Goal: Communication & Community: Answer question/provide support

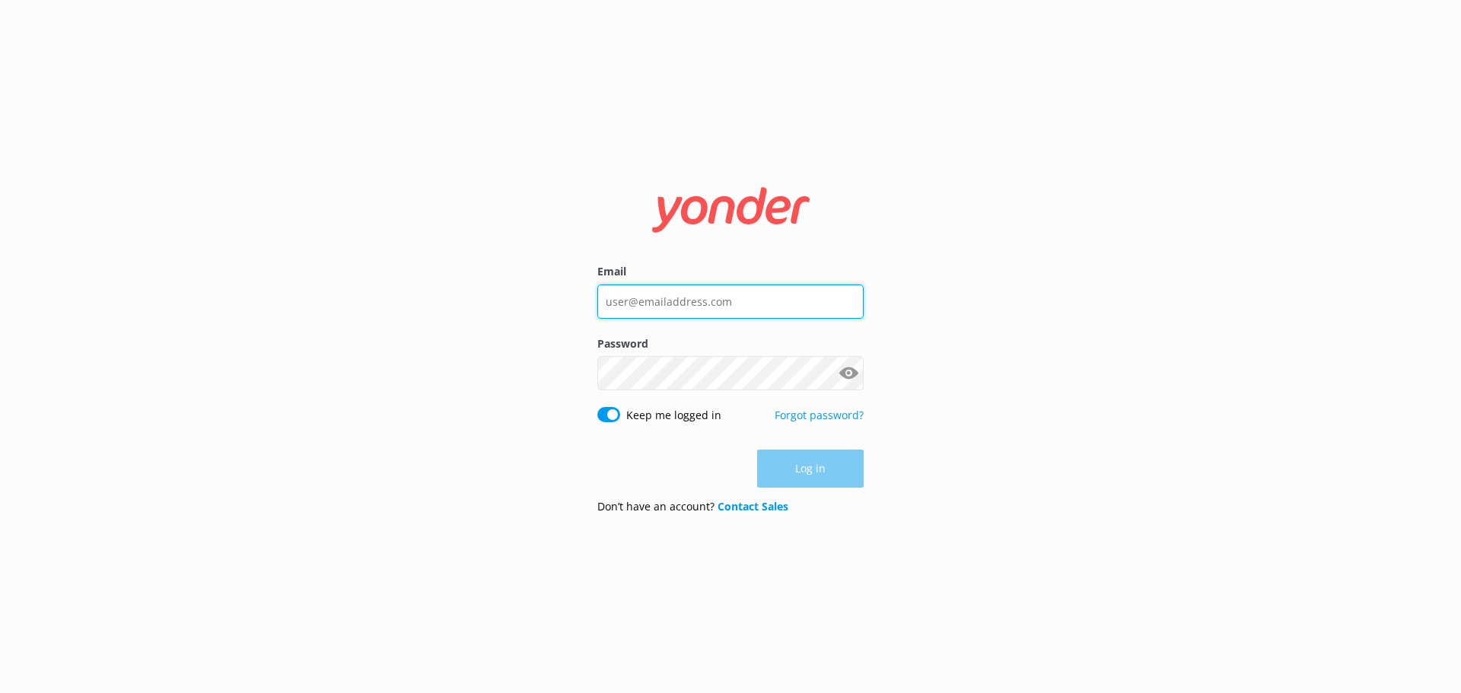
type input "[EMAIL_ADDRESS][DOMAIN_NAME]"
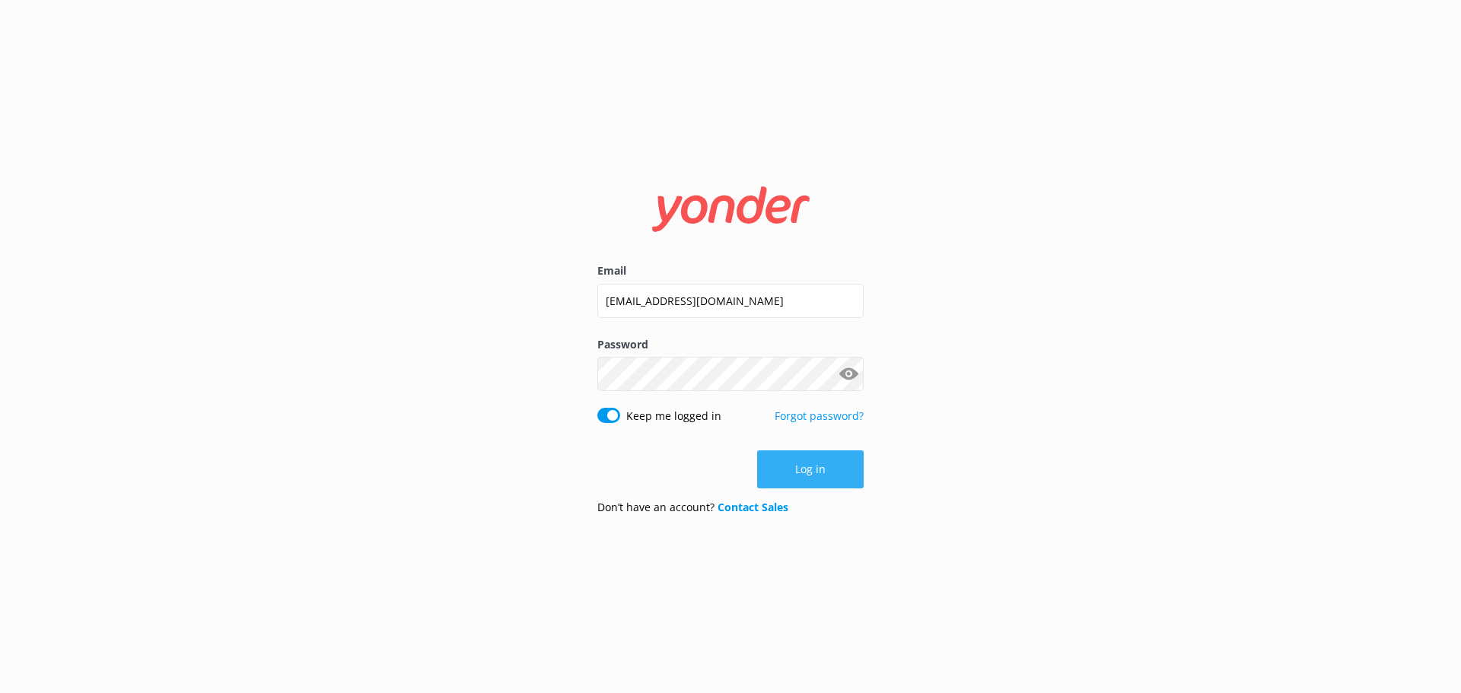
click at [851, 466] on button "Log in" at bounding box center [810, 470] width 107 height 38
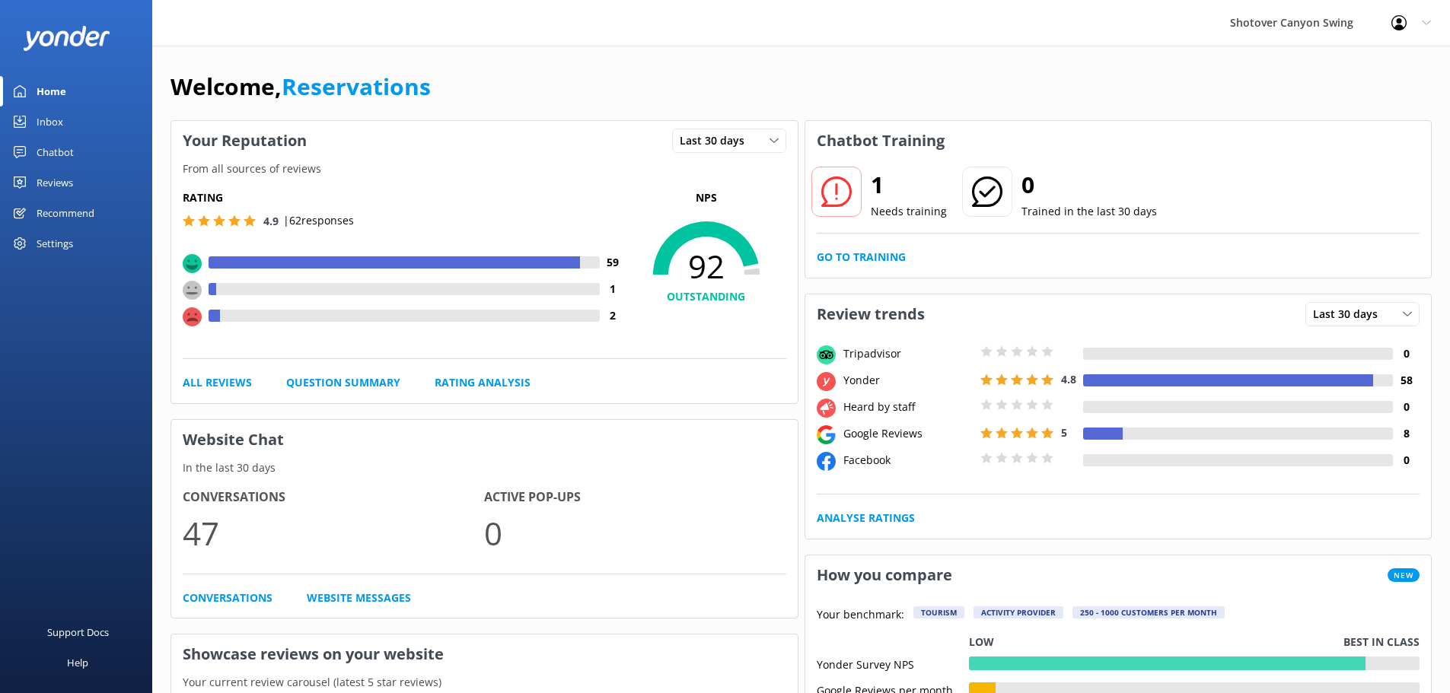
click at [51, 116] on div "Inbox" at bounding box center [50, 122] width 27 height 30
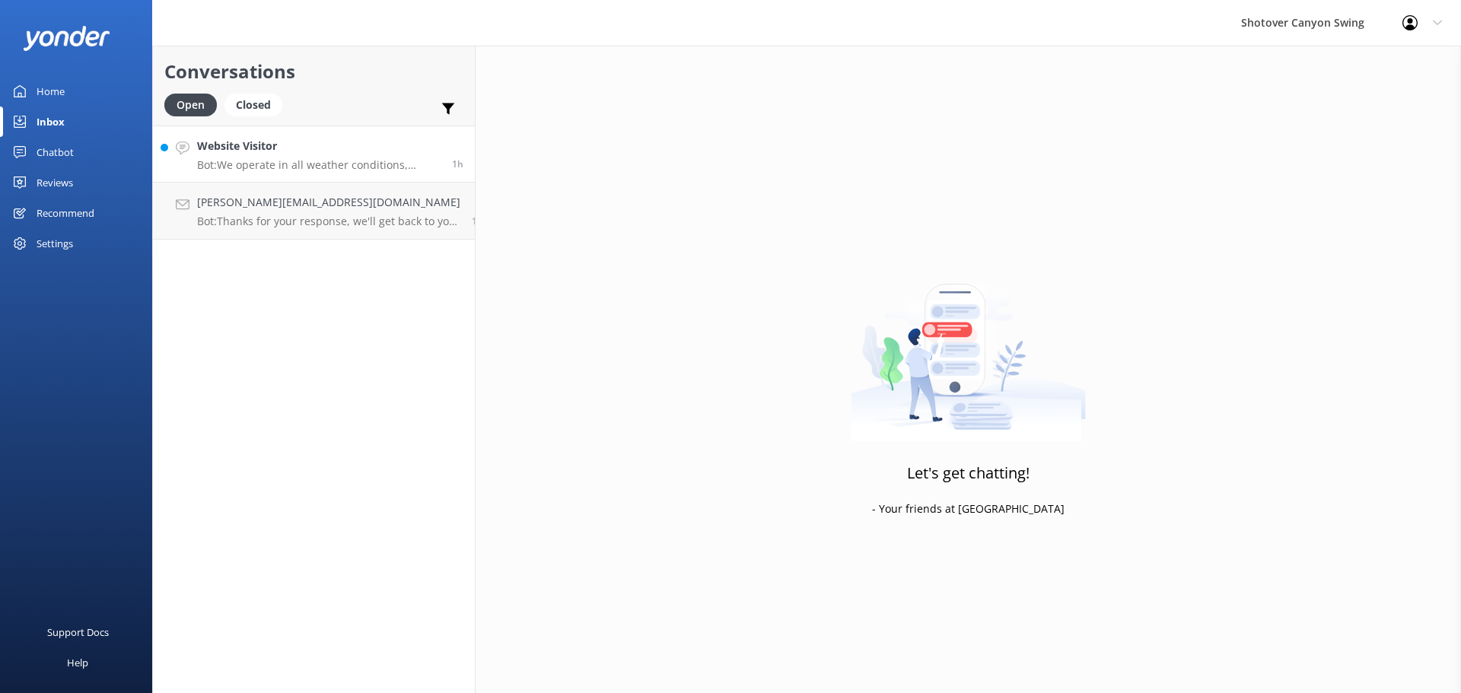
click at [299, 152] on h4 "Website Visitor" at bounding box center [319, 146] width 244 height 17
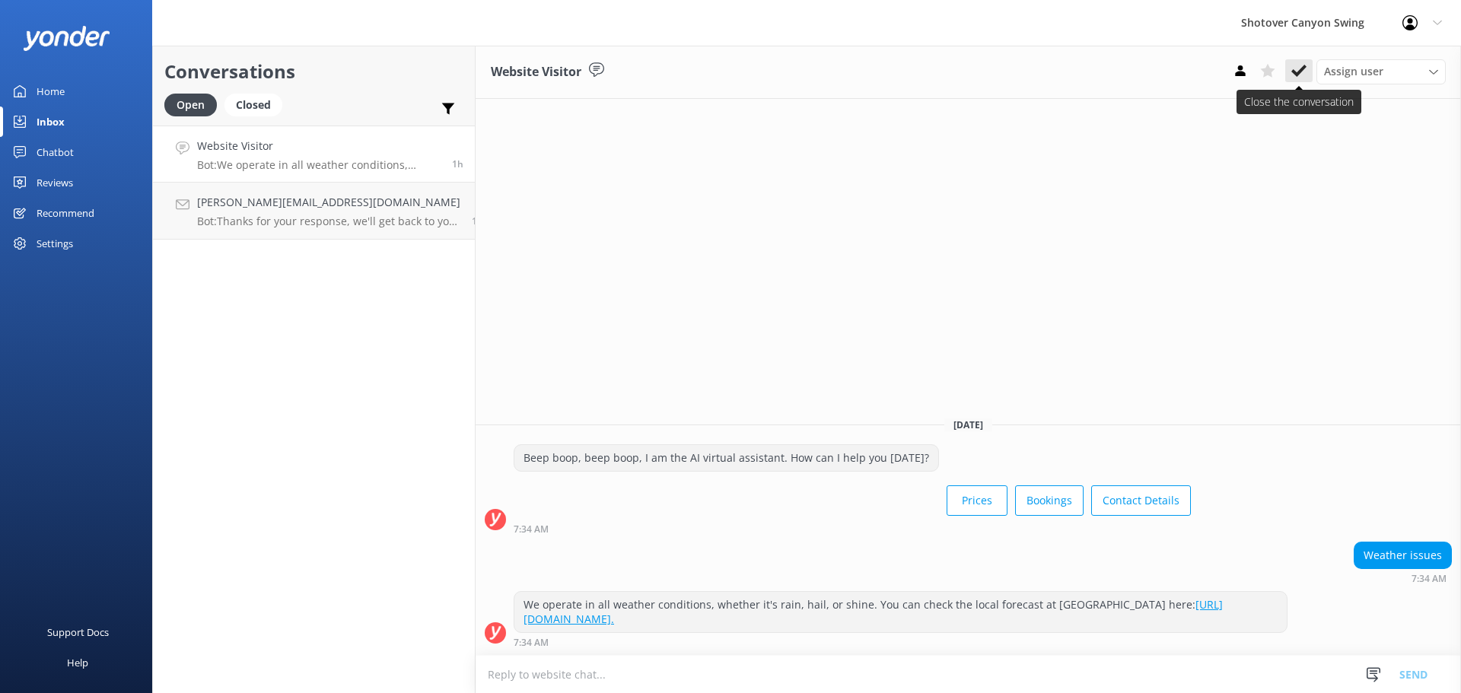
click at [1308, 62] on button at bounding box center [1299, 70] width 27 height 23
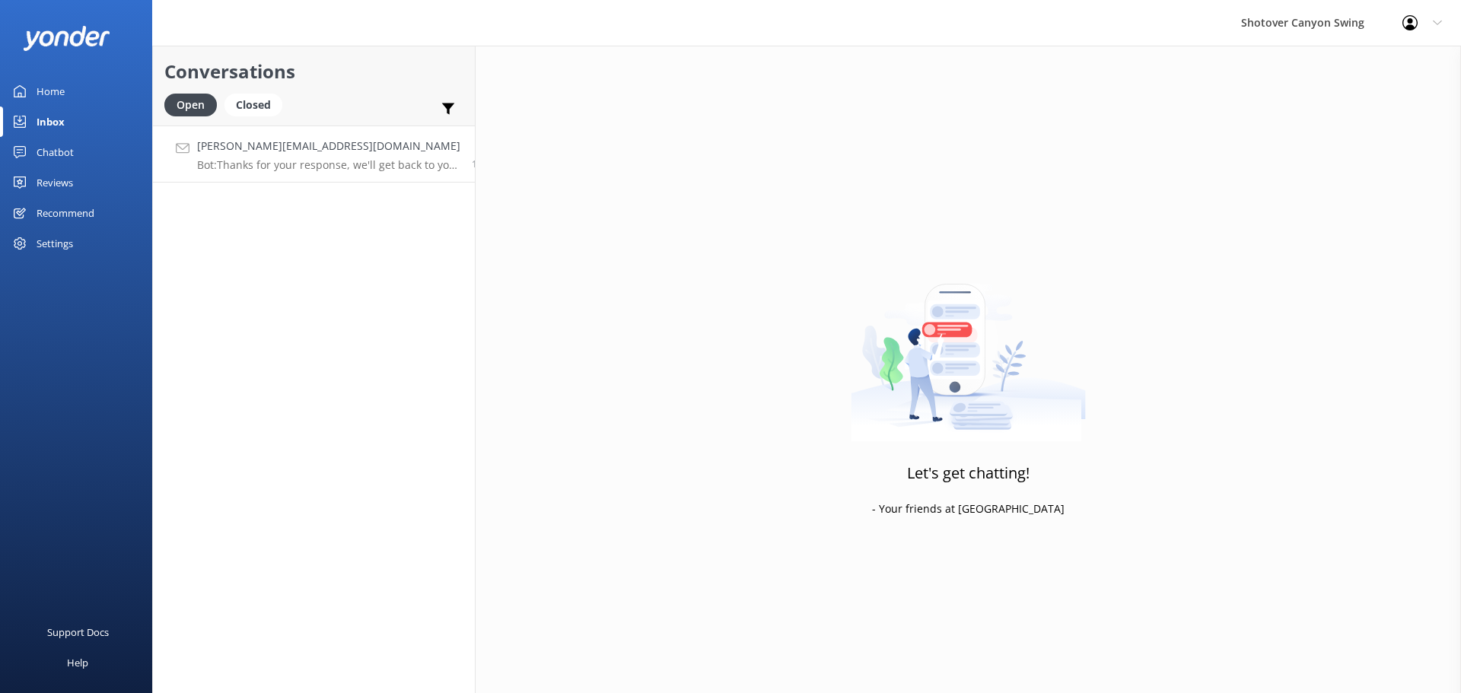
click at [396, 158] on div "[PERSON_NAME][EMAIL_ADDRESS][DOMAIN_NAME] Bot: Thanks for your response, we'll …" at bounding box center [328, 154] width 263 height 33
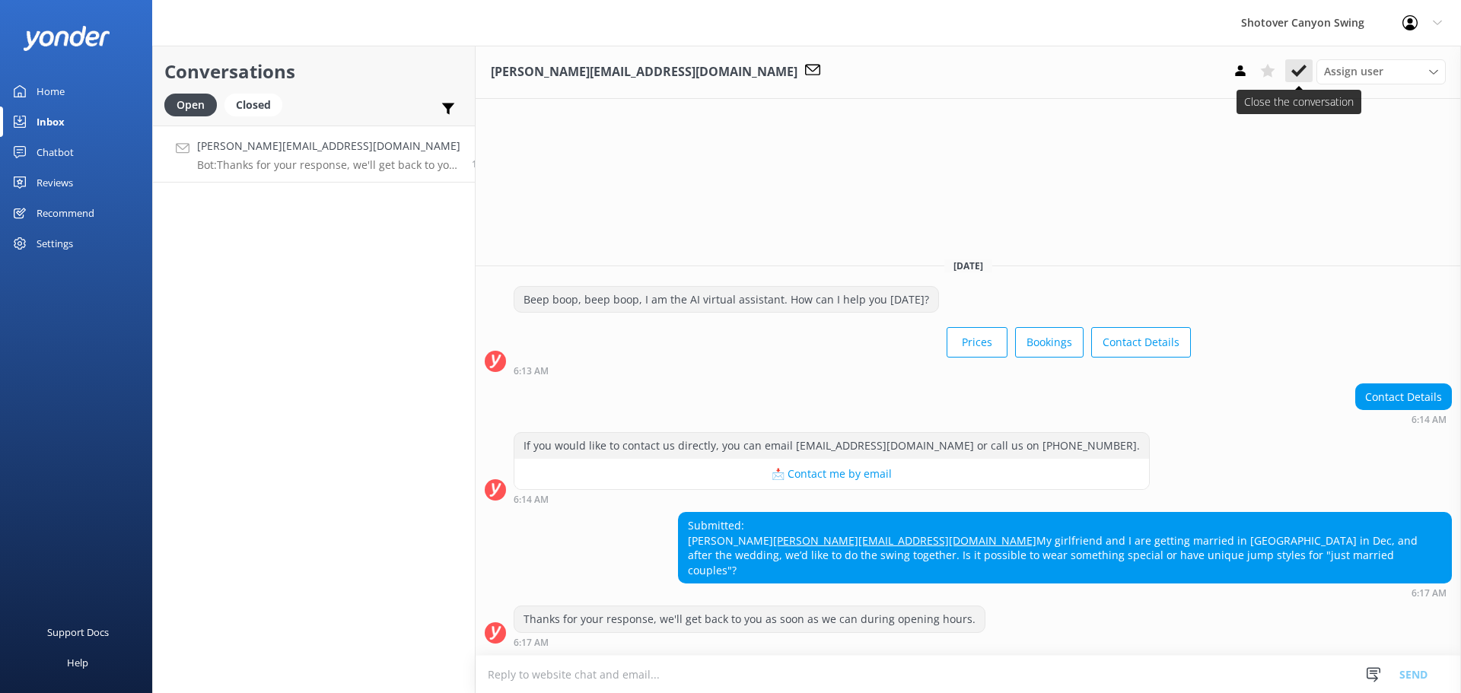
click at [1304, 66] on use at bounding box center [1299, 71] width 15 height 12
